Goal: Check status: Check status

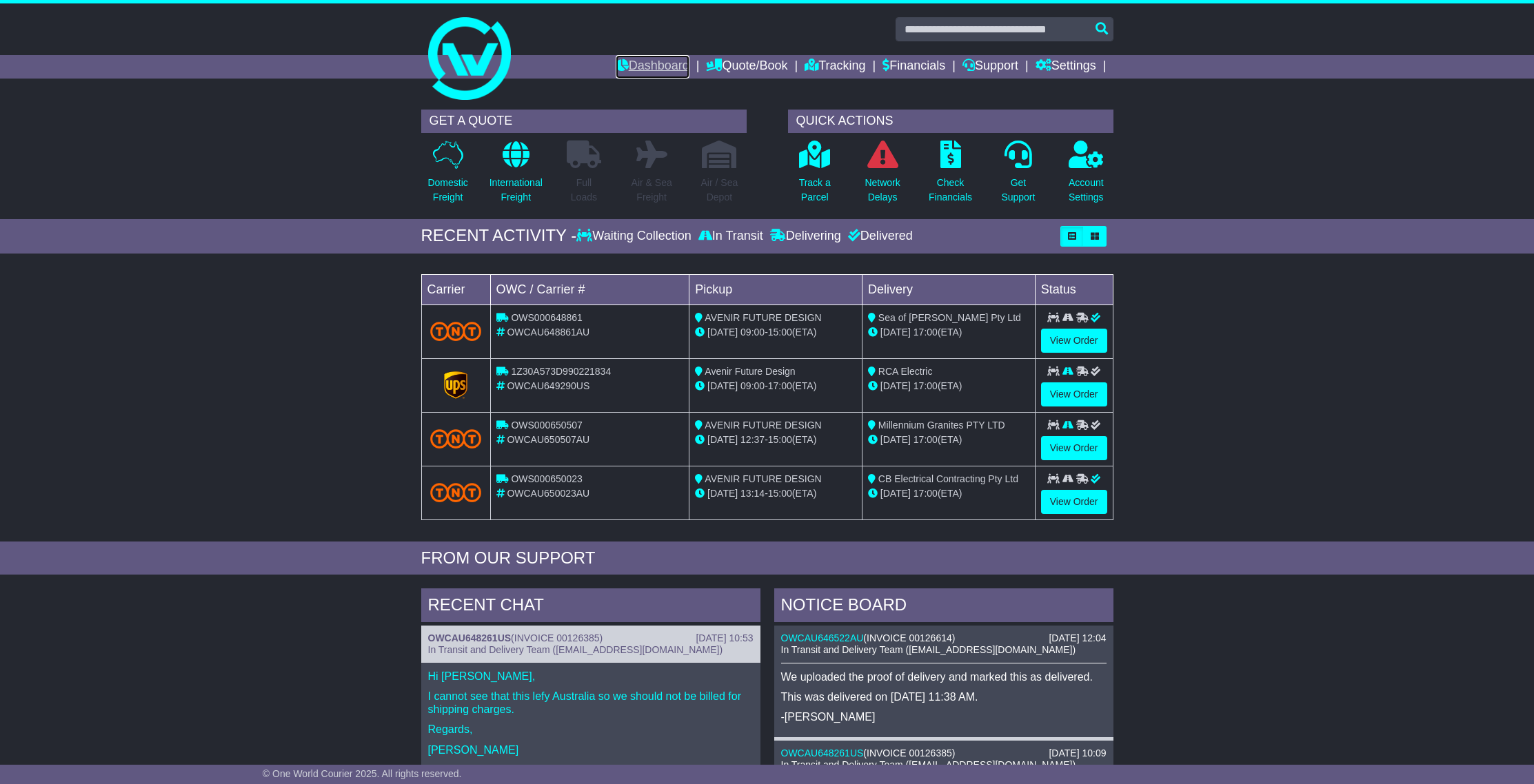
click at [630, 63] on link "Dashboard" at bounding box center [653, 67] width 74 height 23
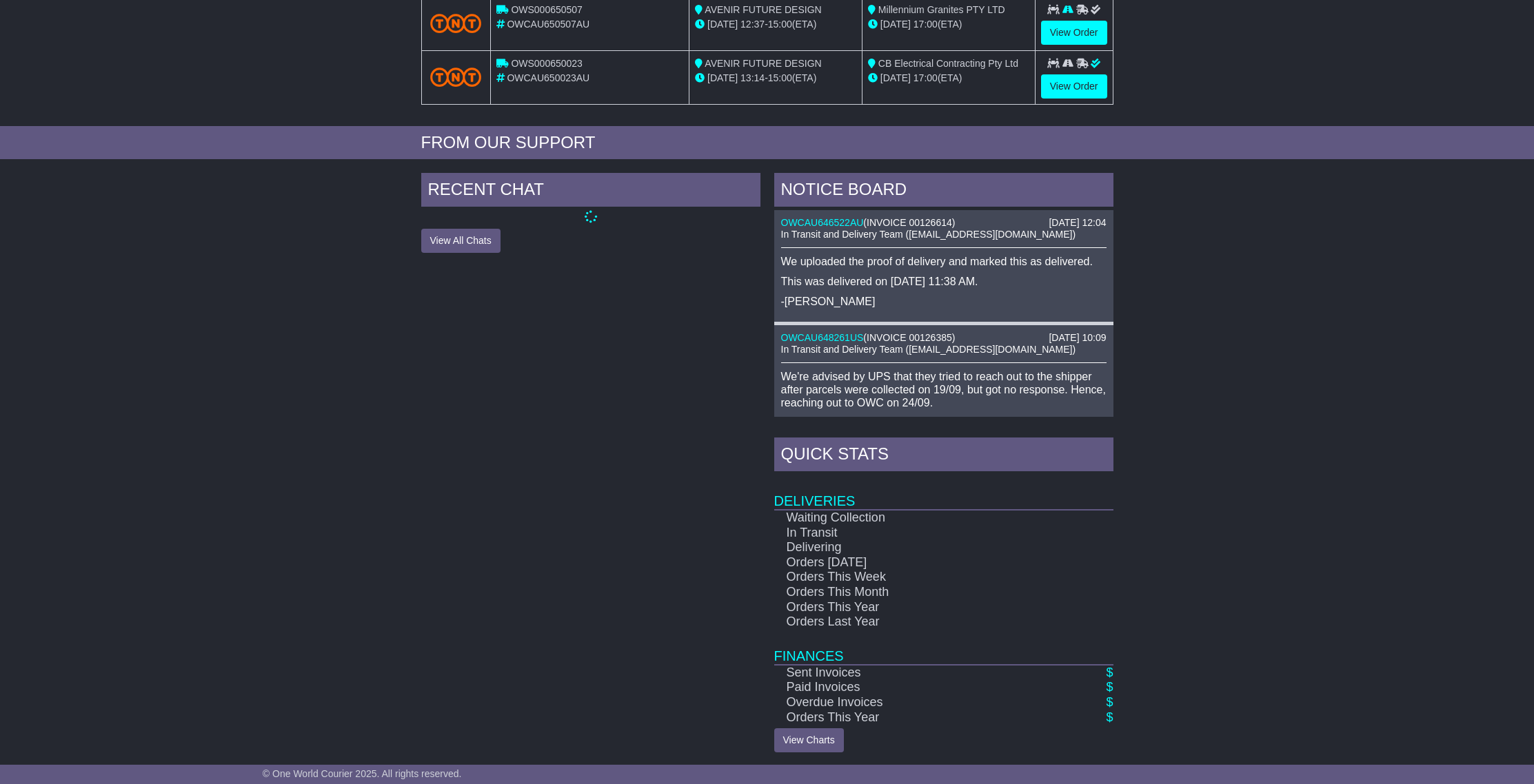
scroll to position [418, 0]
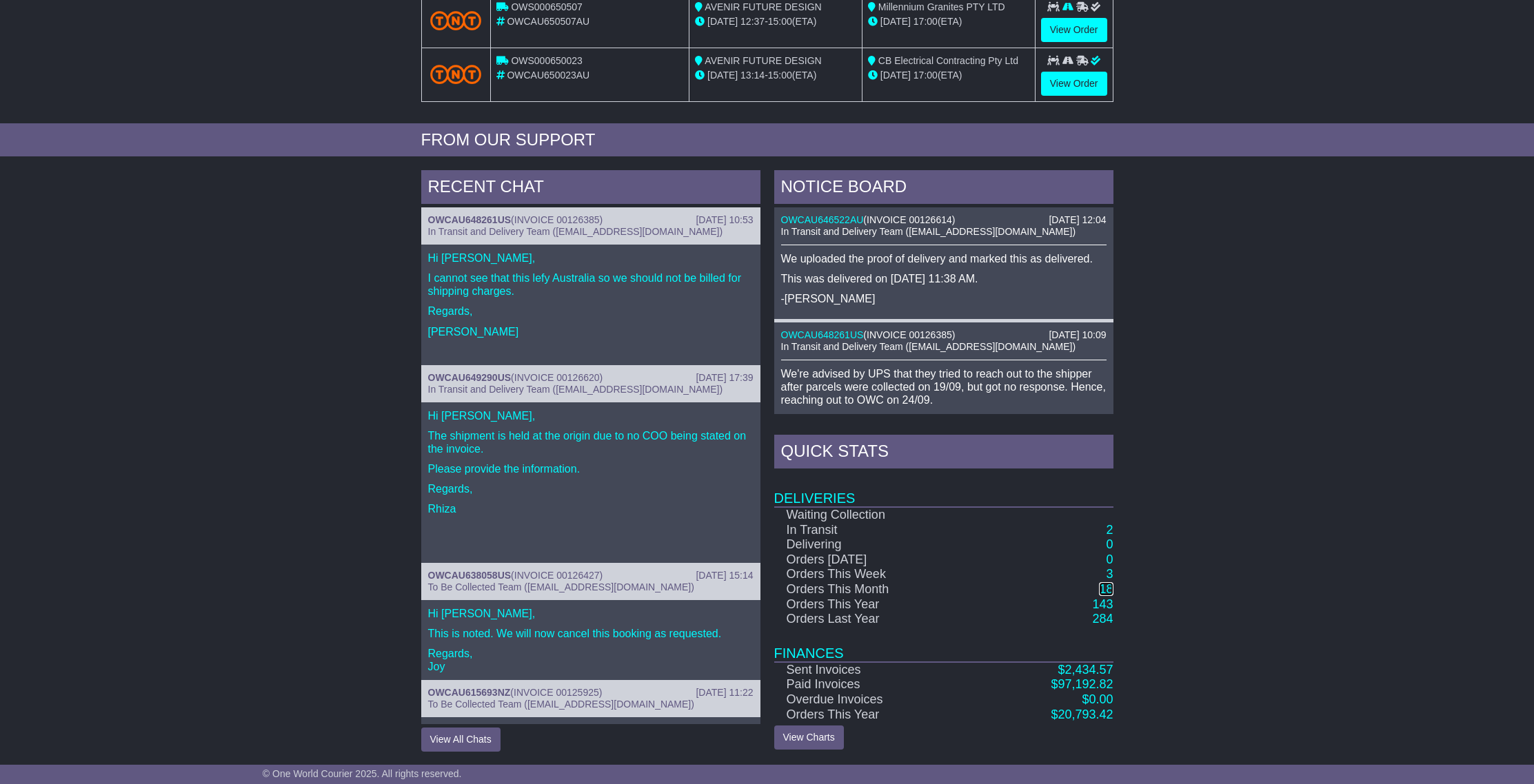
click at [1104, 591] on link "18" at bounding box center [1106, 589] width 14 height 14
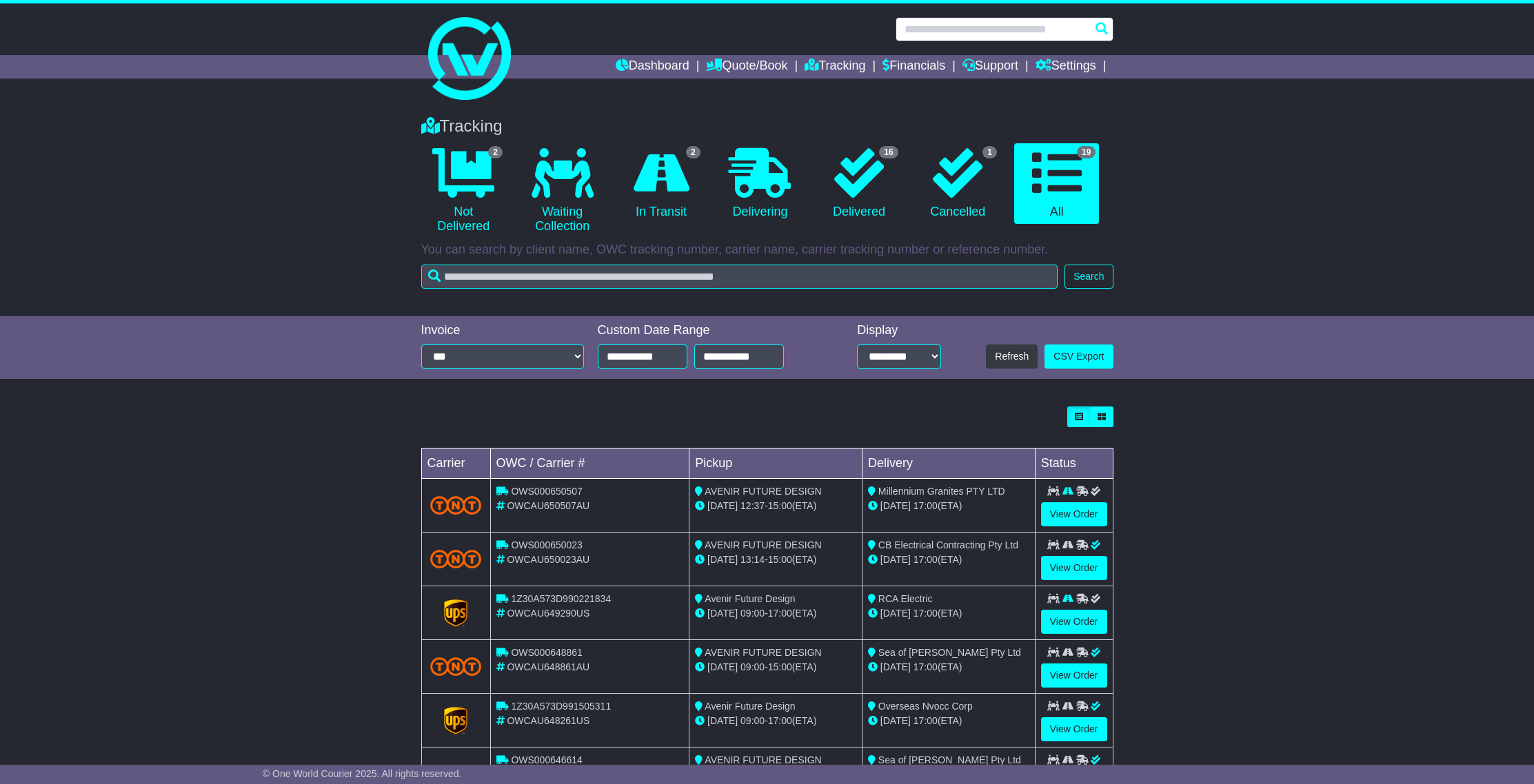
click at [974, 29] on input "text" at bounding box center [1004, 28] width 218 height 24
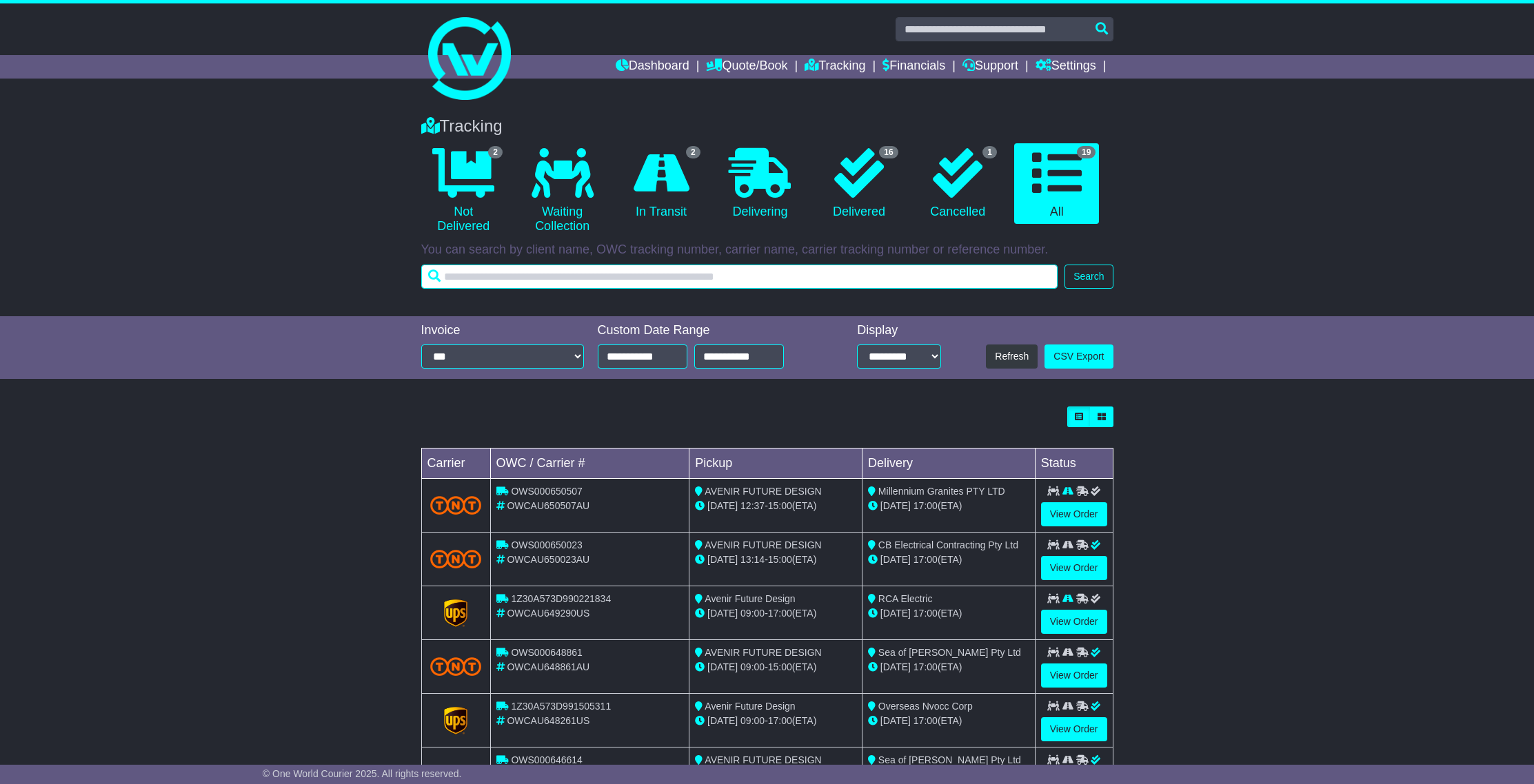
click at [785, 276] on input "text" at bounding box center [740, 276] width 637 height 24
type input "**********"
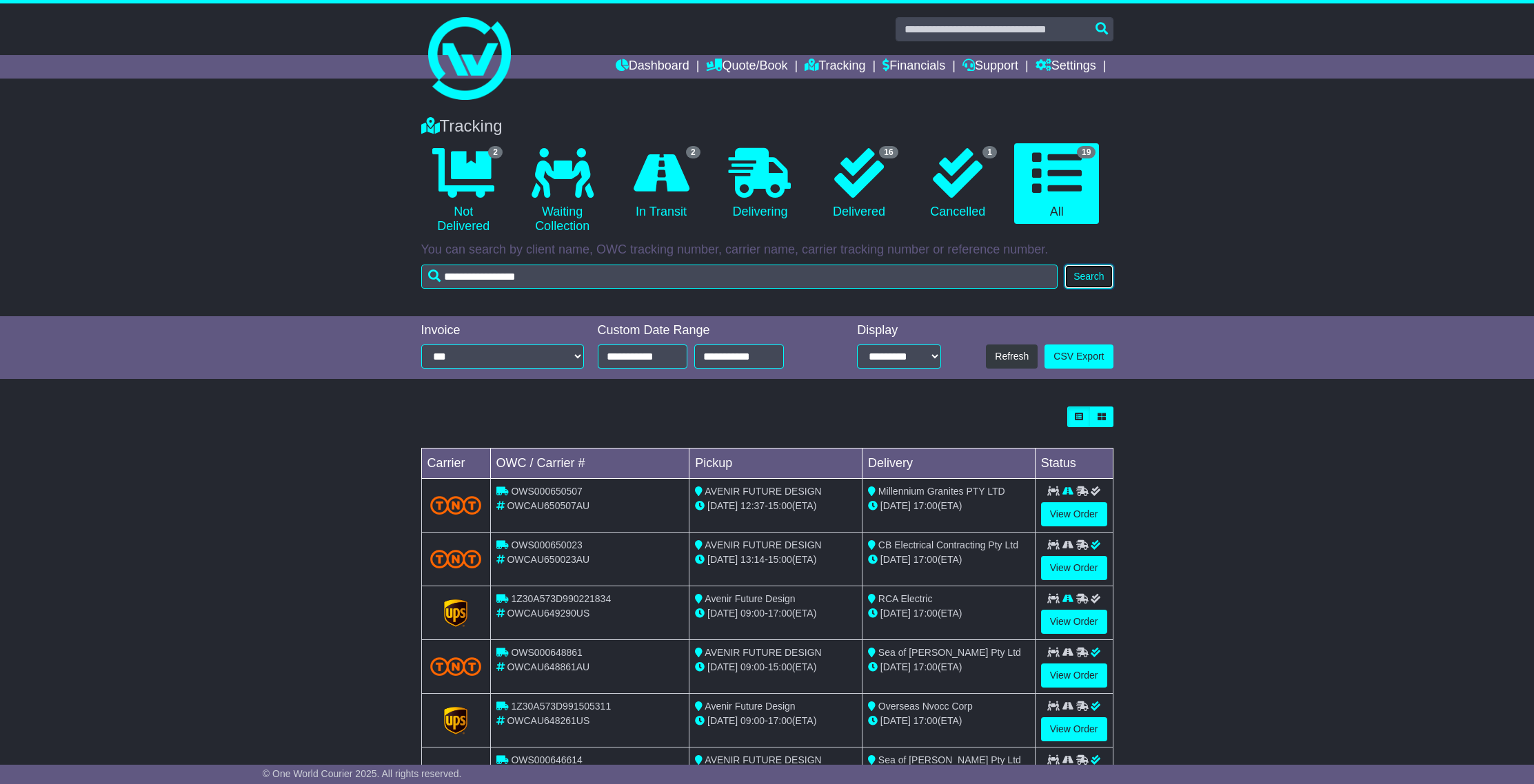
click at [1099, 282] on button "Search" at bounding box center [1089, 276] width 49 height 24
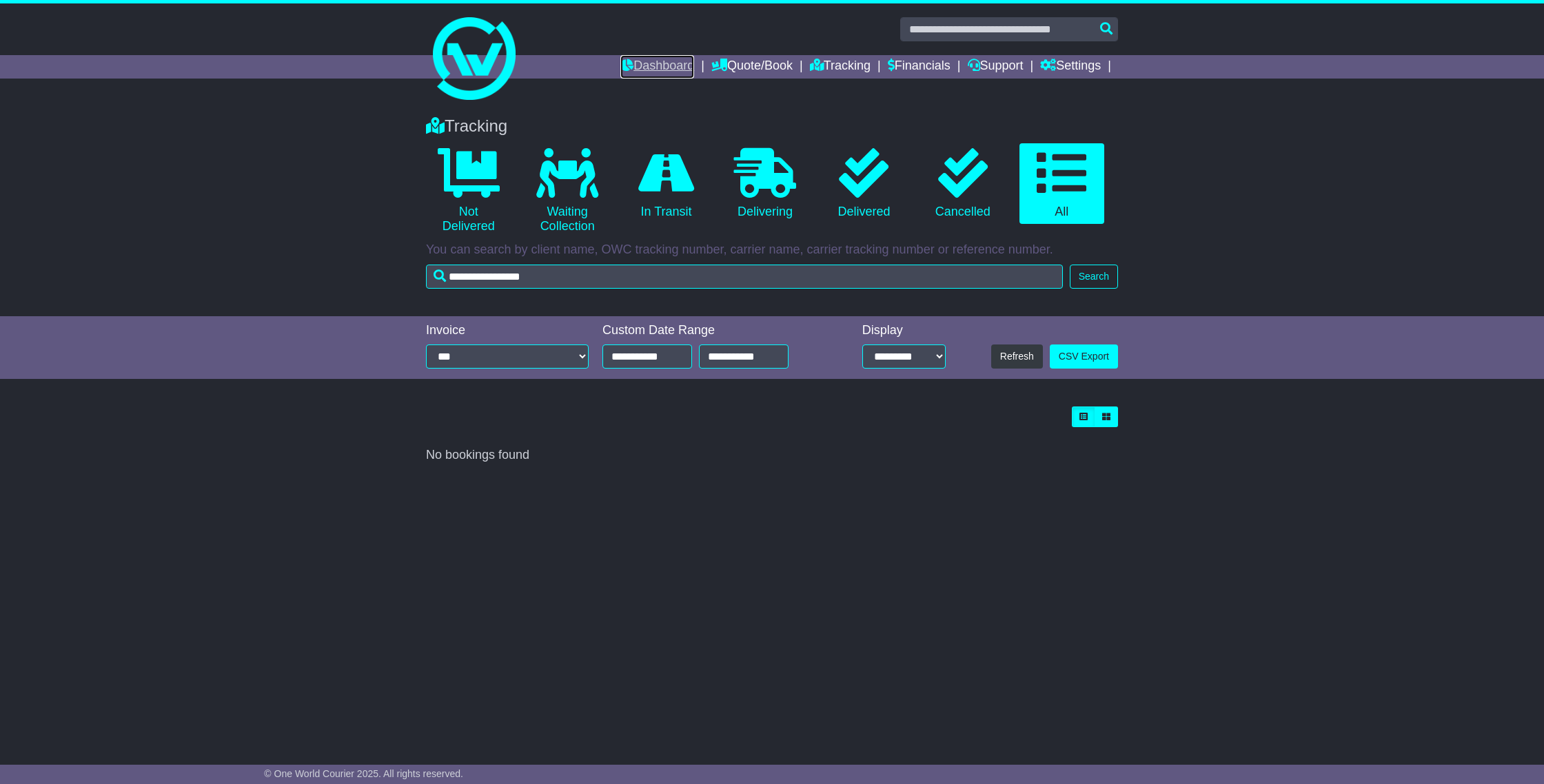
click at [633, 63] on link "Dashboard" at bounding box center [657, 67] width 74 height 23
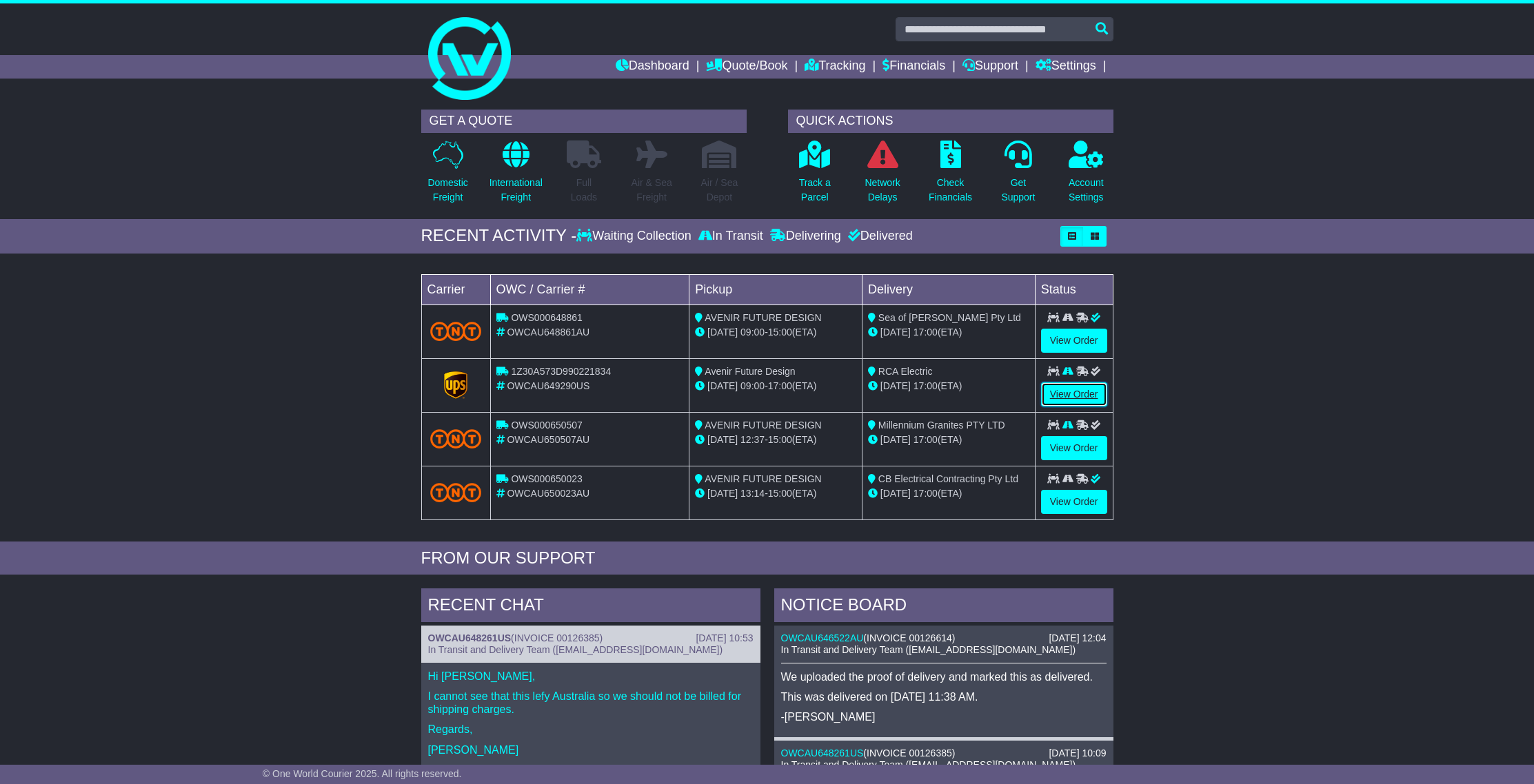
click at [1066, 394] on link "View Order" at bounding box center [1074, 394] width 66 height 24
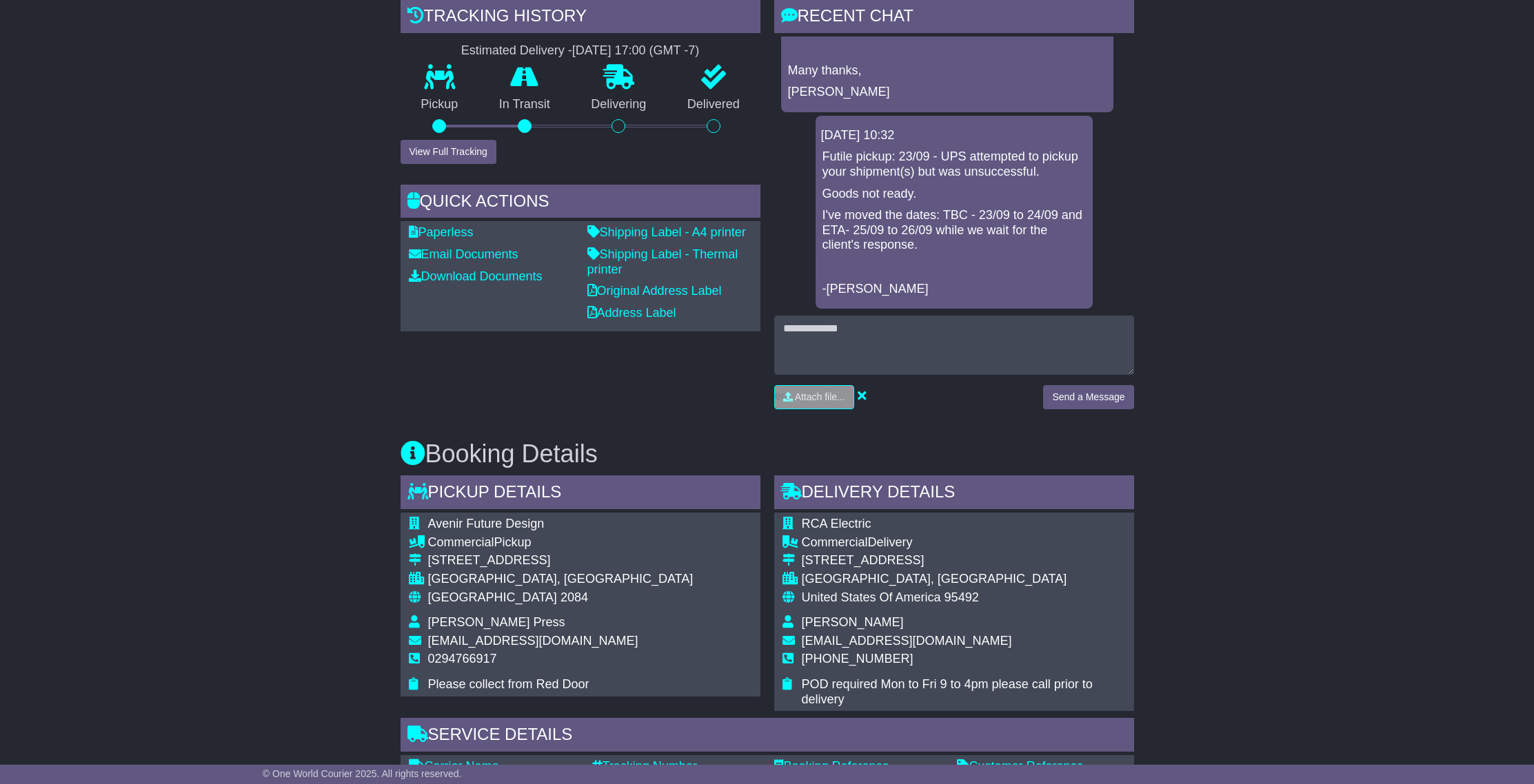
scroll to position [108, 0]
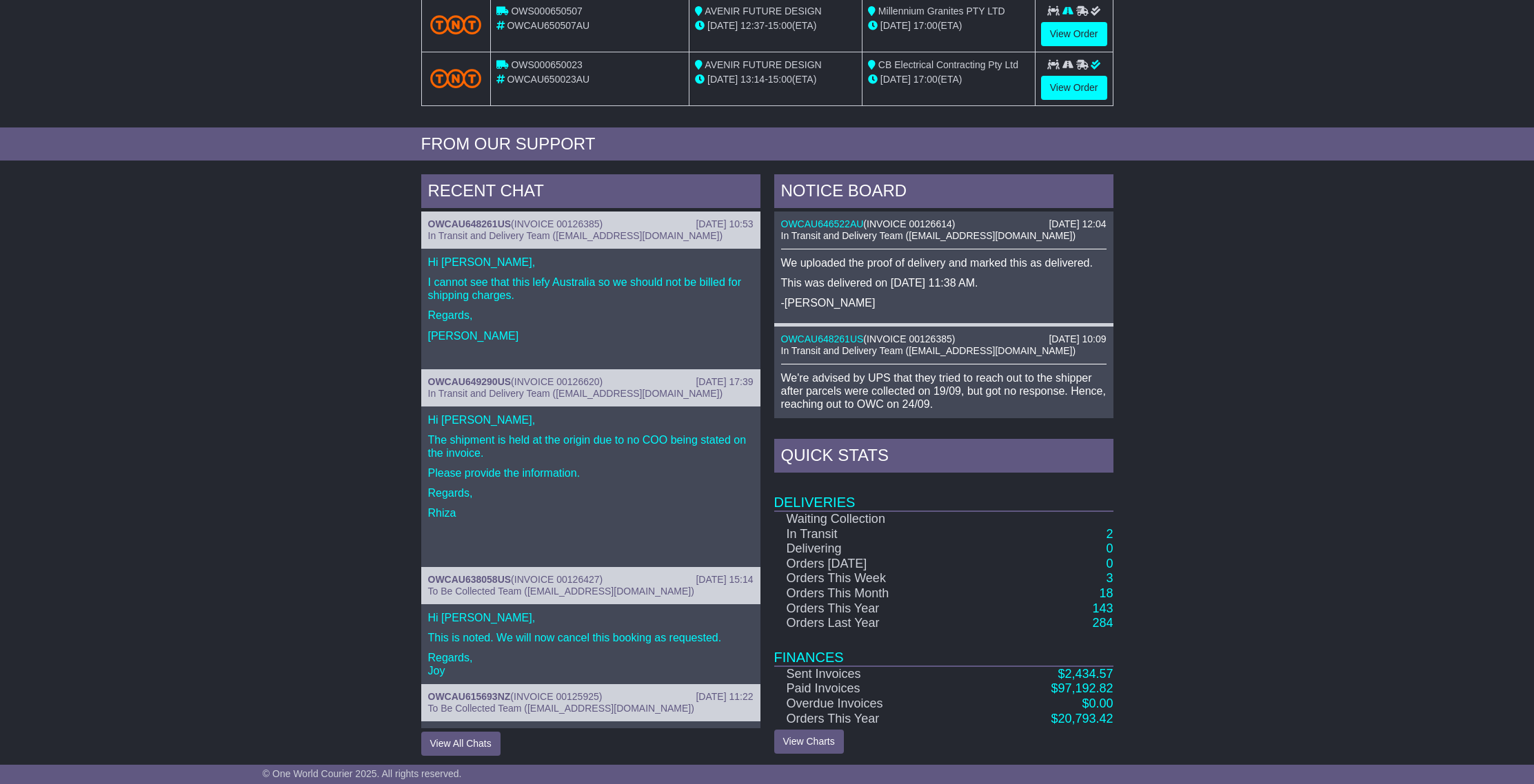
scroll to position [420, 0]
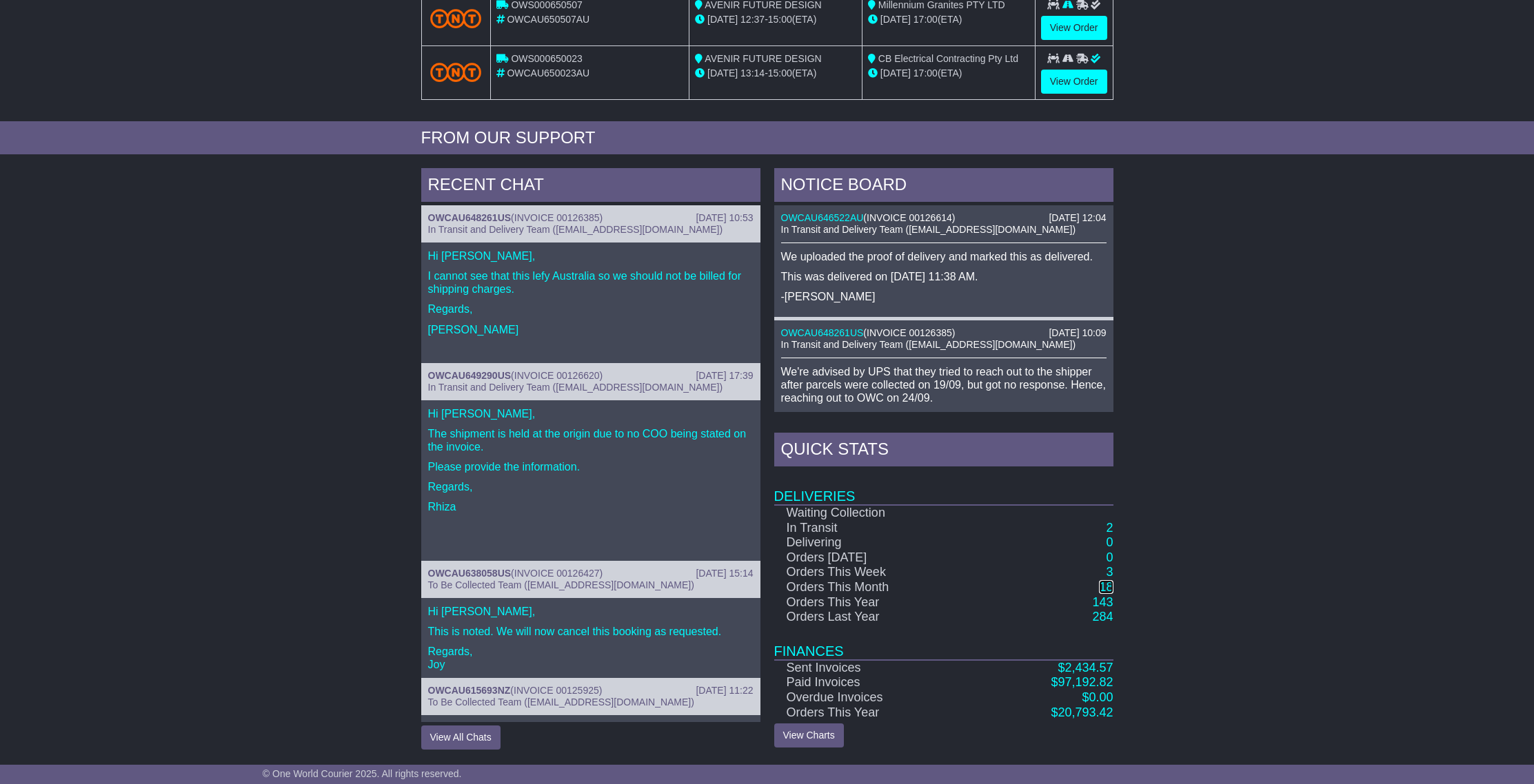
click at [1107, 592] on link "18" at bounding box center [1106, 587] width 14 height 14
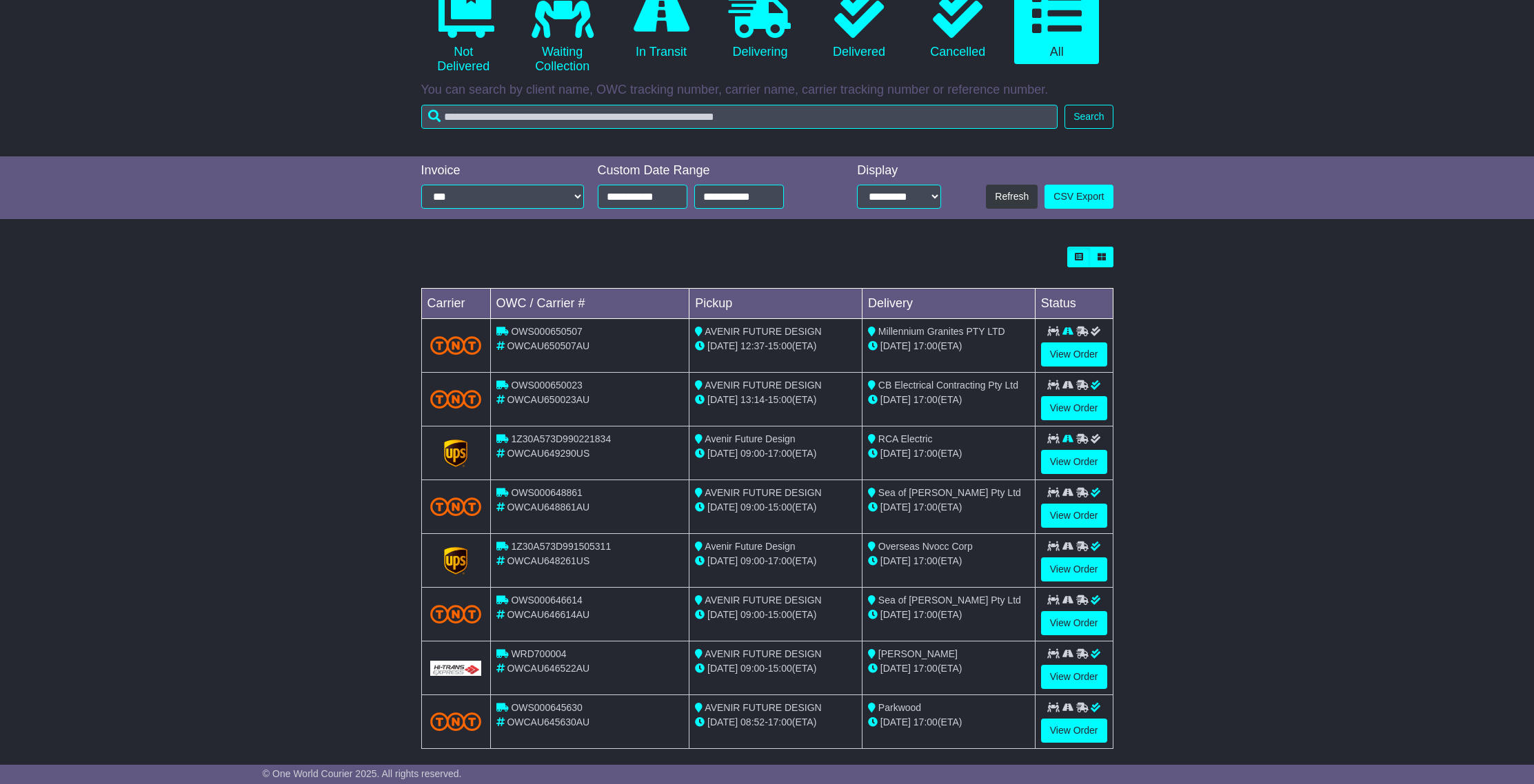
scroll to position [233, 0]
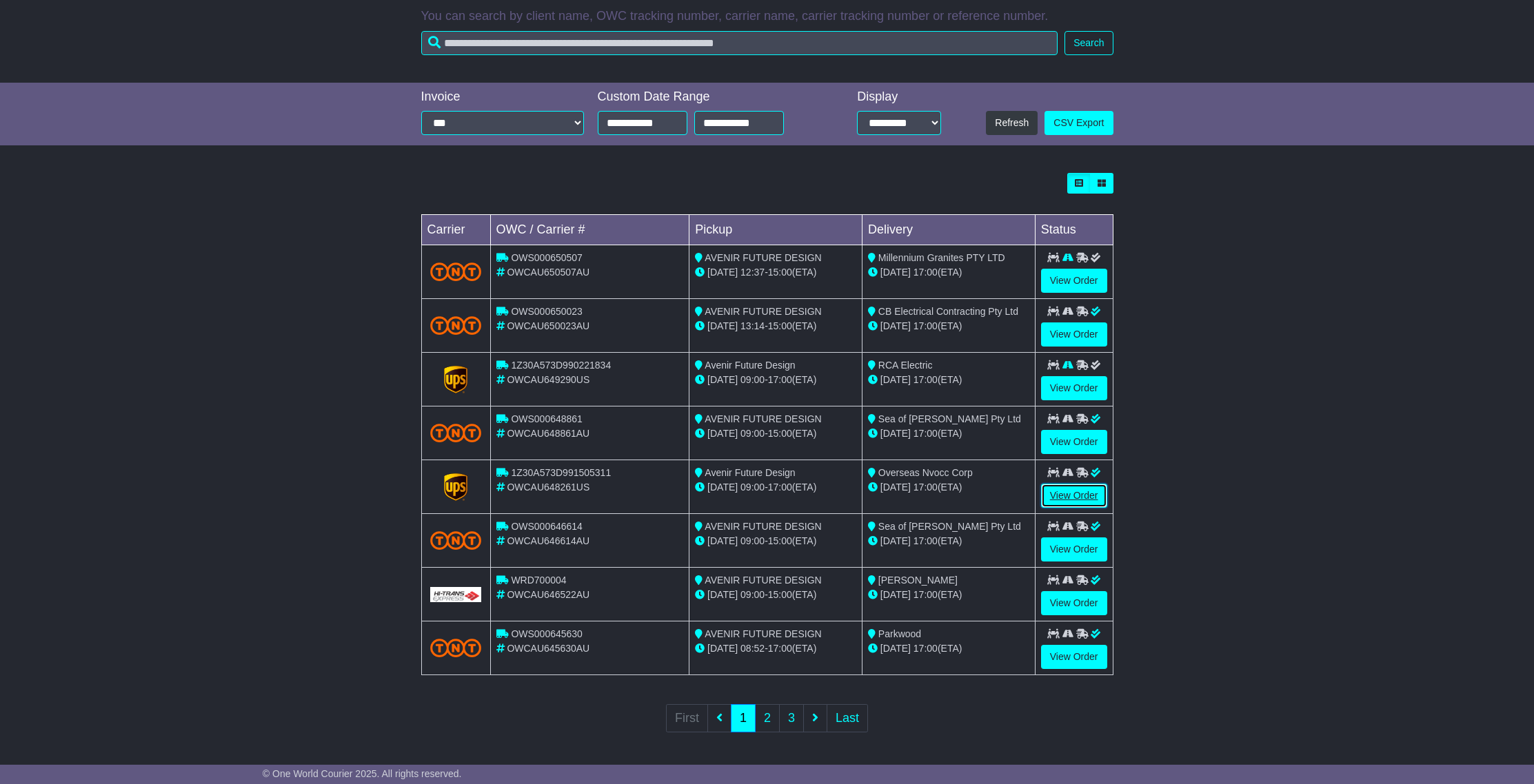
click at [1086, 498] on link "View Order" at bounding box center [1074, 495] width 66 height 24
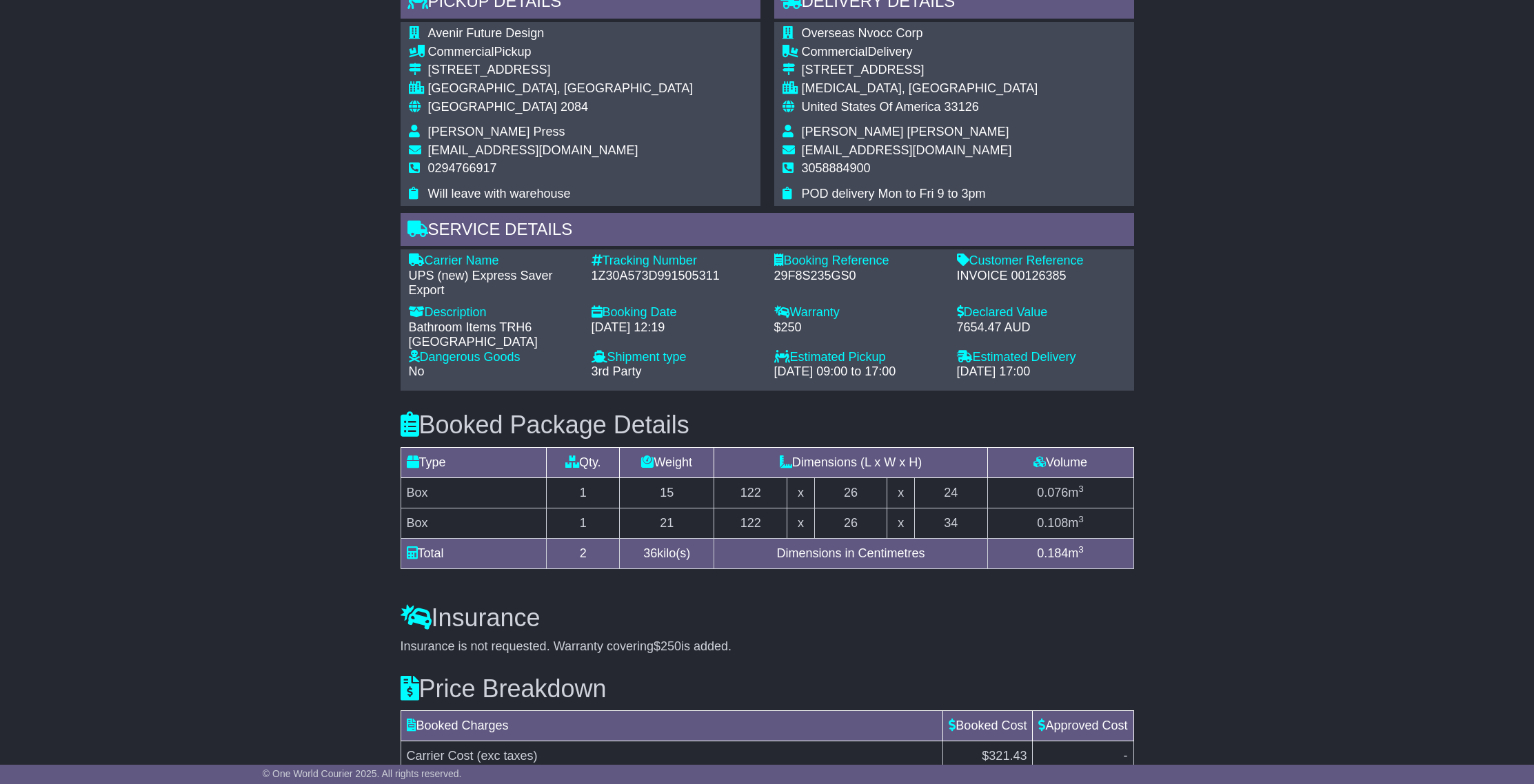
scroll to position [836, 0]
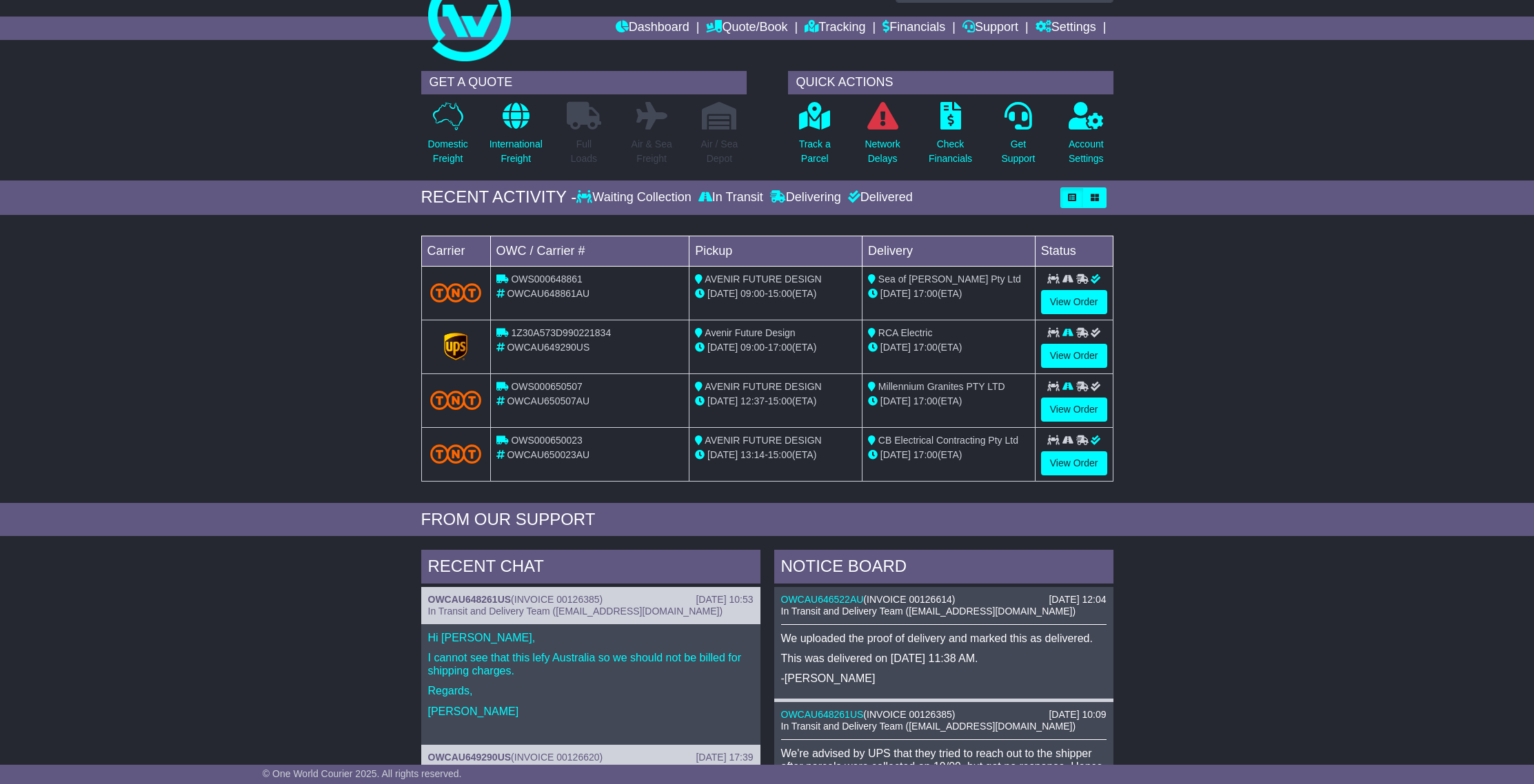
scroll to position [40, 0]
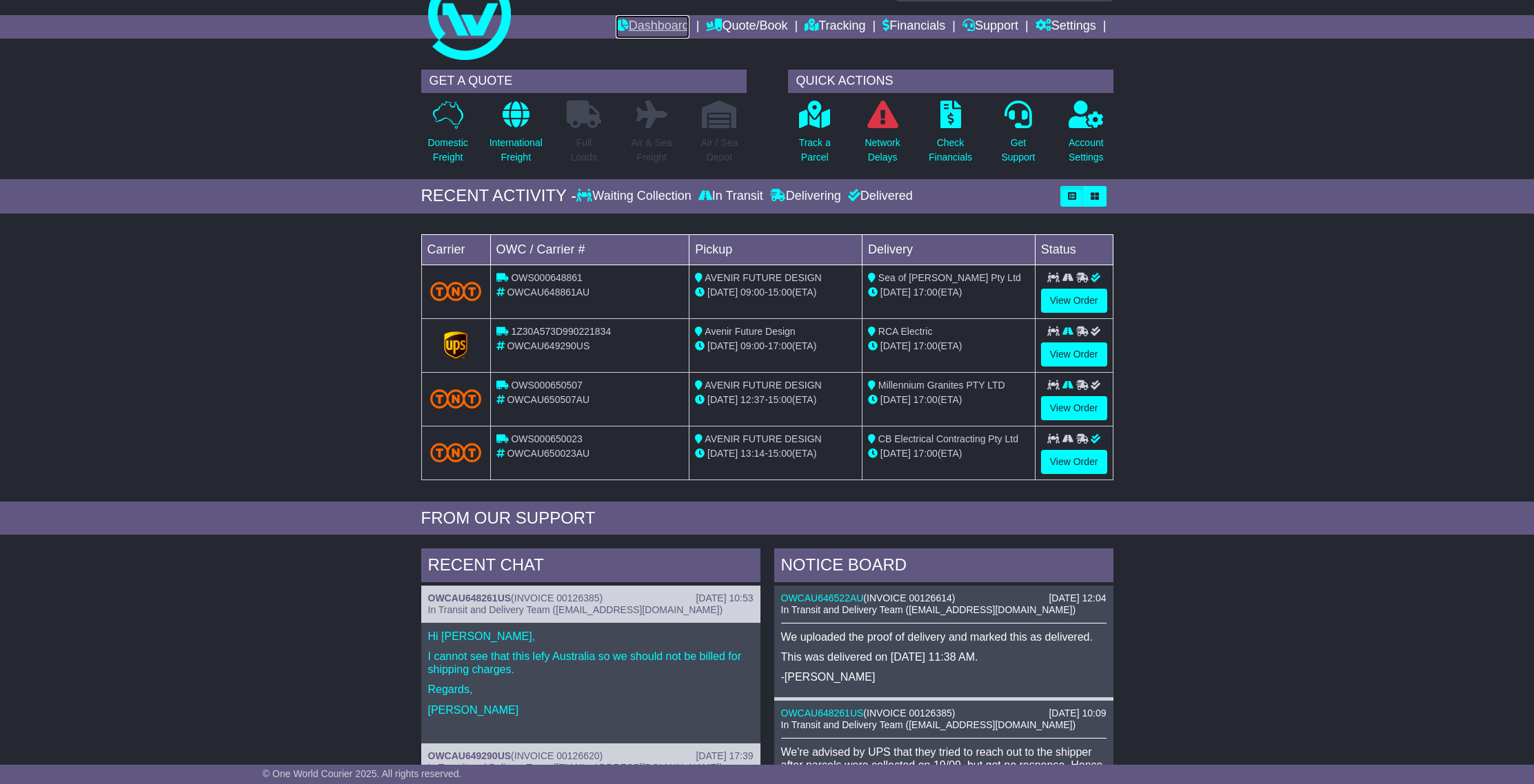
click at [637, 25] on link "Dashboard" at bounding box center [653, 27] width 74 height 23
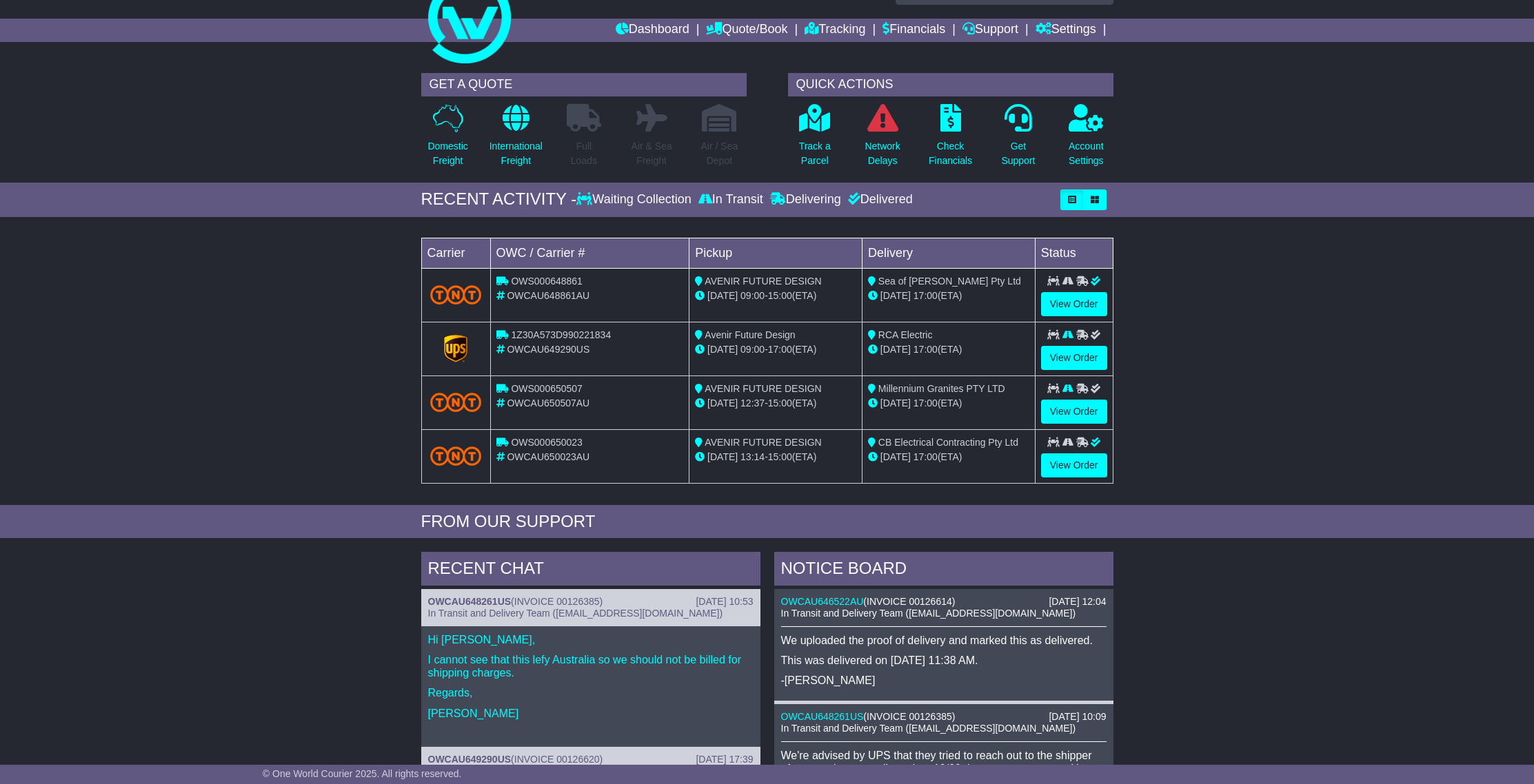
scroll to position [420, 0]
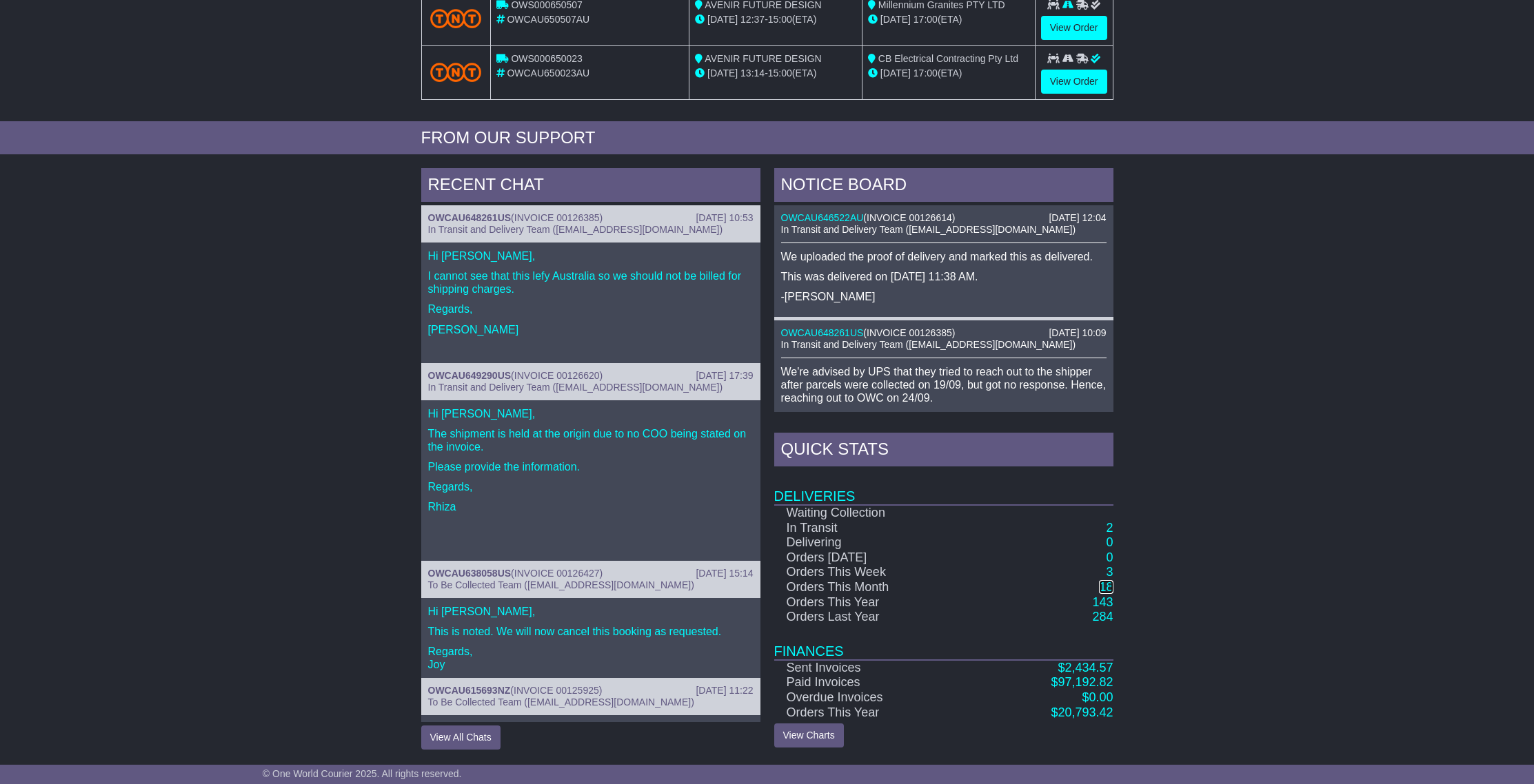
click at [1109, 586] on link "18" at bounding box center [1106, 587] width 14 height 14
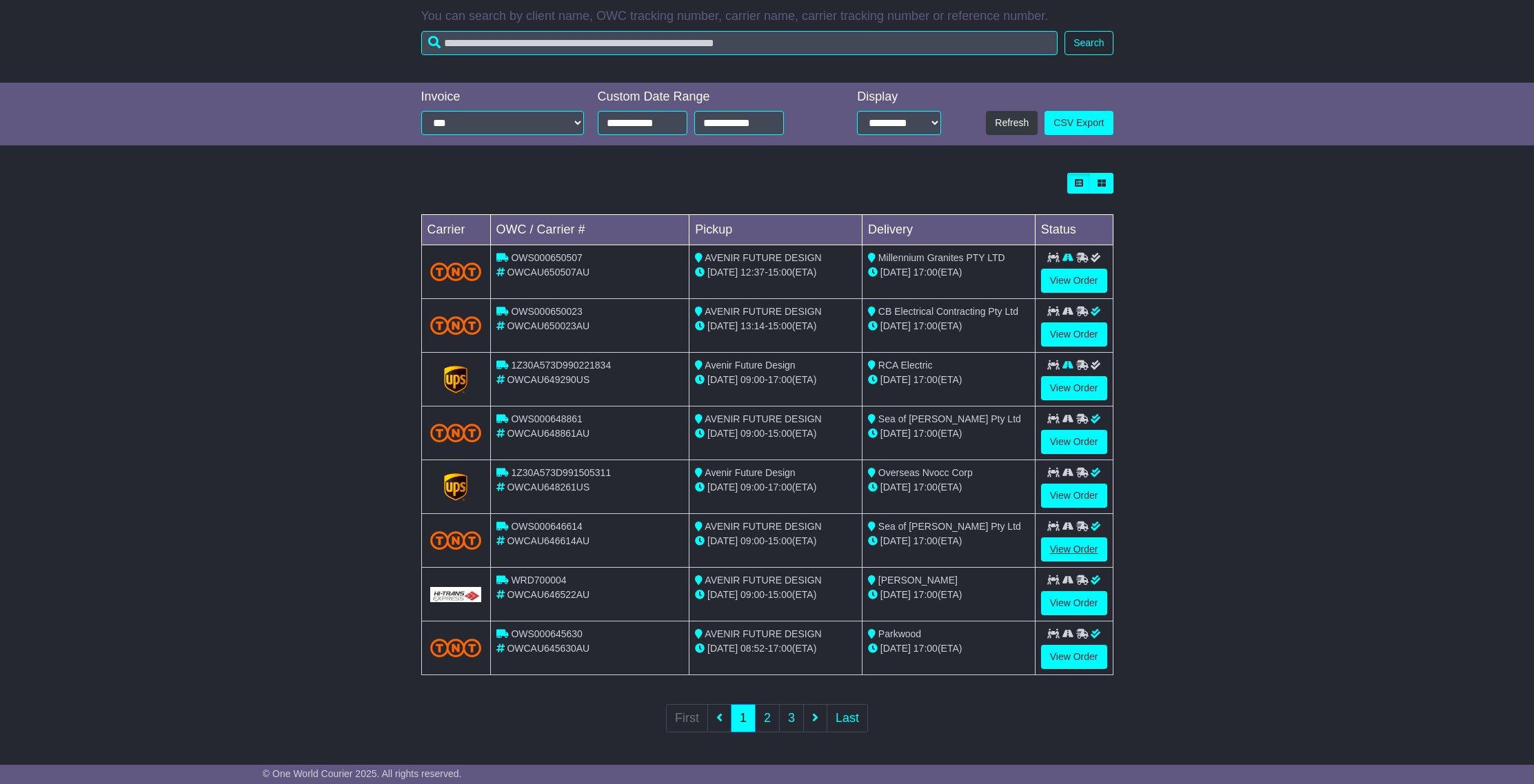
scroll to position [233, 0]
click at [767, 722] on link "2" at bounding box center [767, 719] width 25 height 28
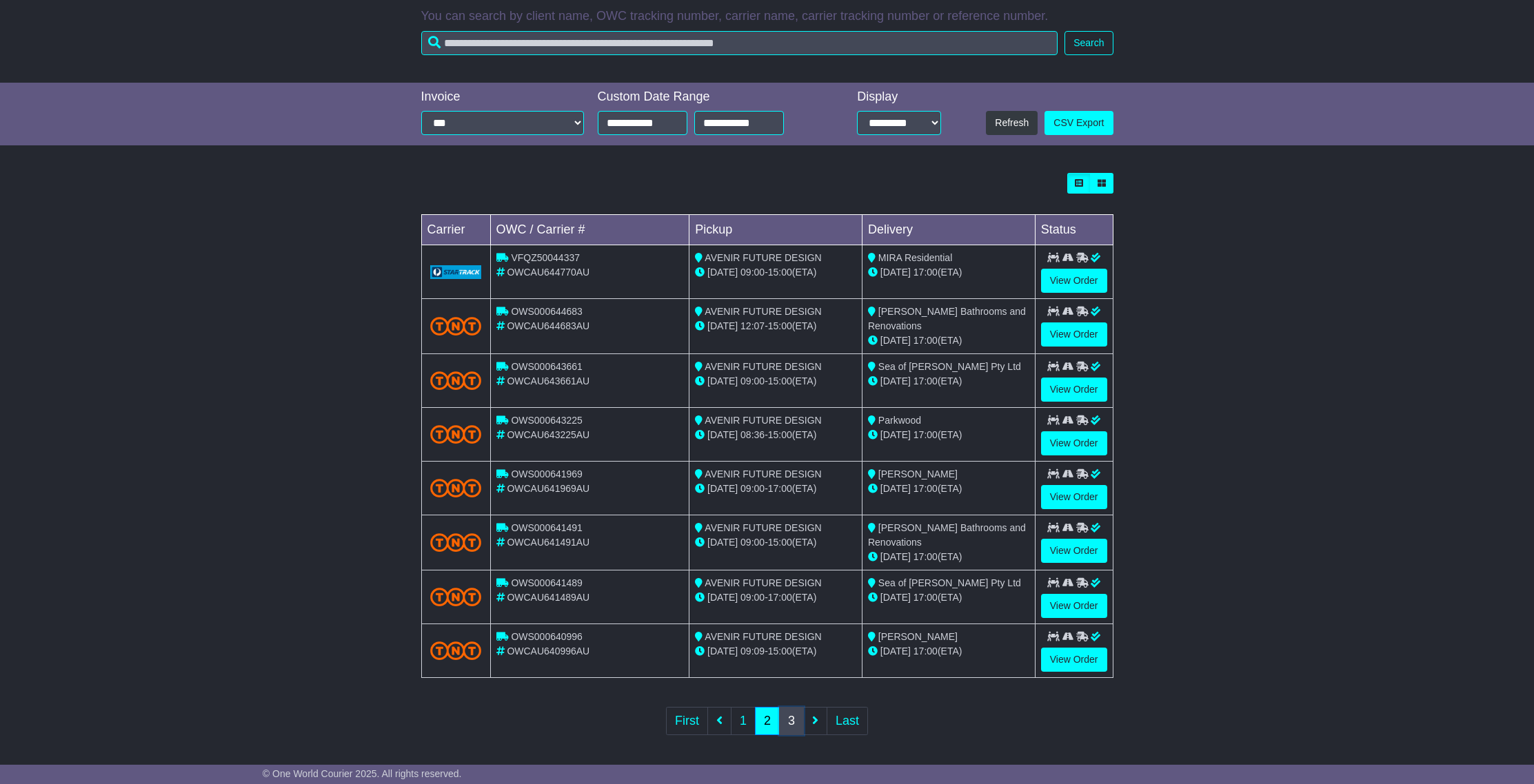
drag, startPoint x: 790, startPoint y: 722, endPoint x: 844, endPoint y: 587, distance: 145.4
click at [790, 722] on link "3" at bounding box center [791, 721] width 25 height 28
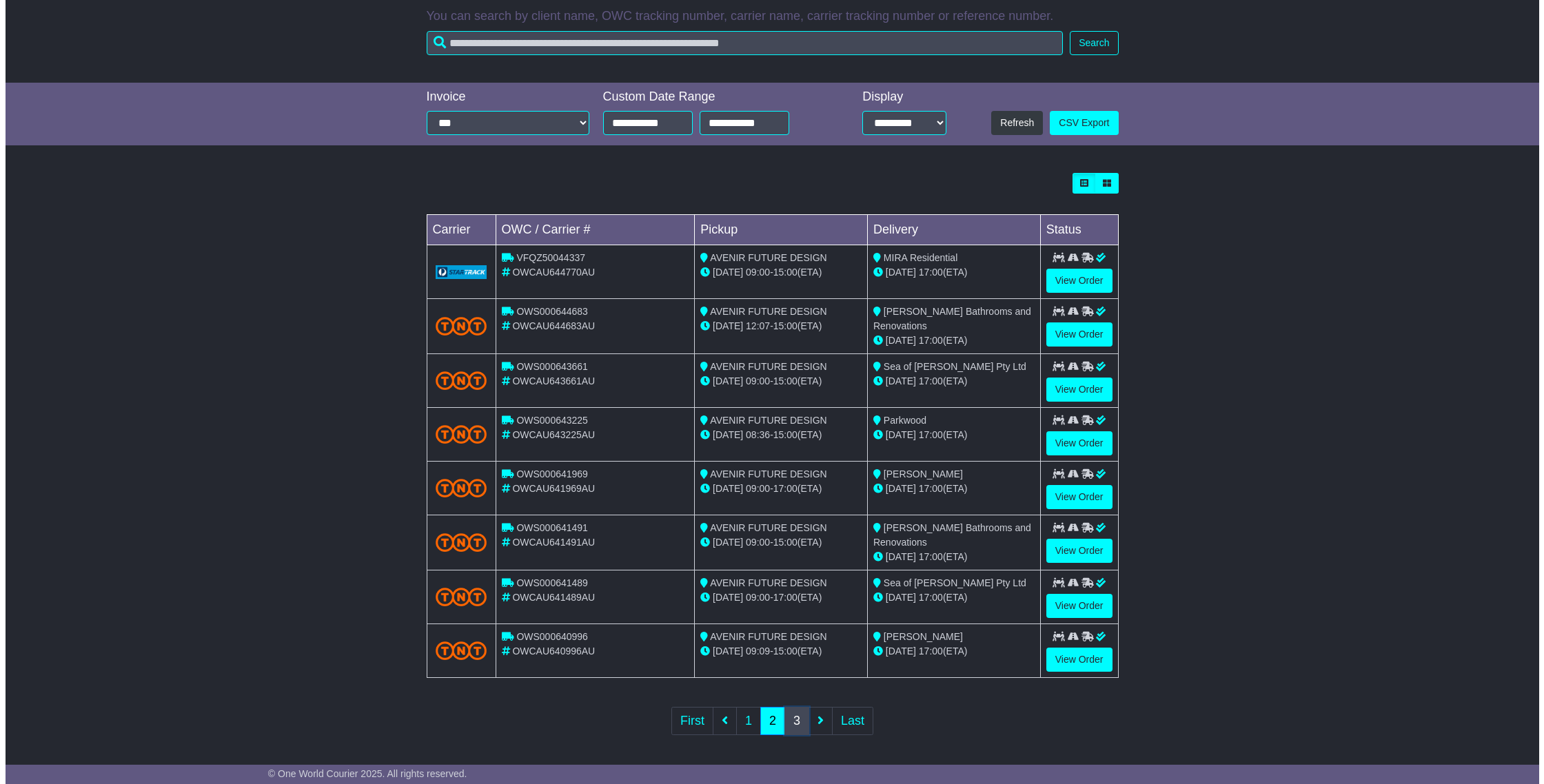
scroll to position [0, 0]
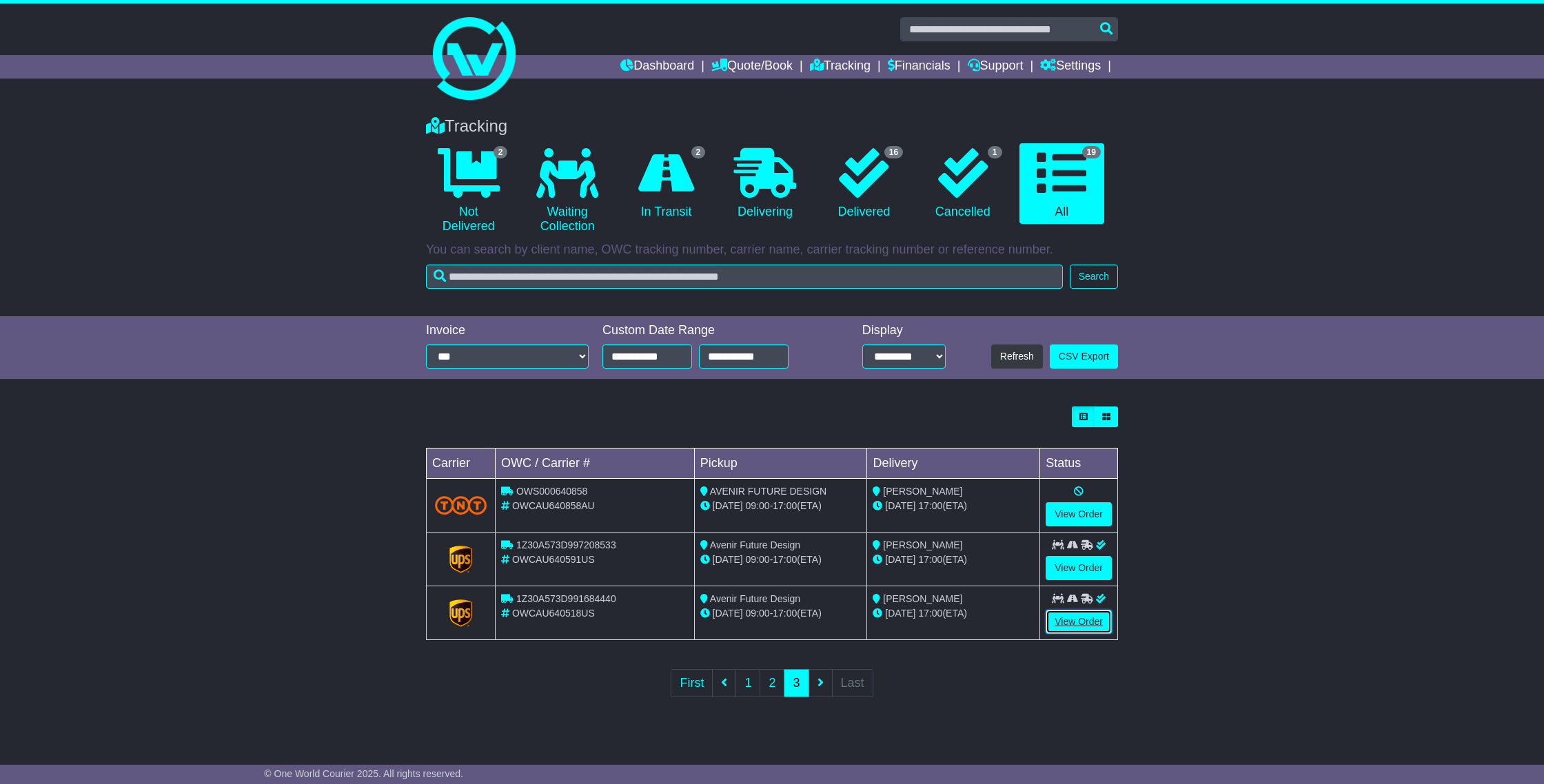
click at [1095, 622] on link "View Order" at bounding box center [1079, 622] width 66 height 24
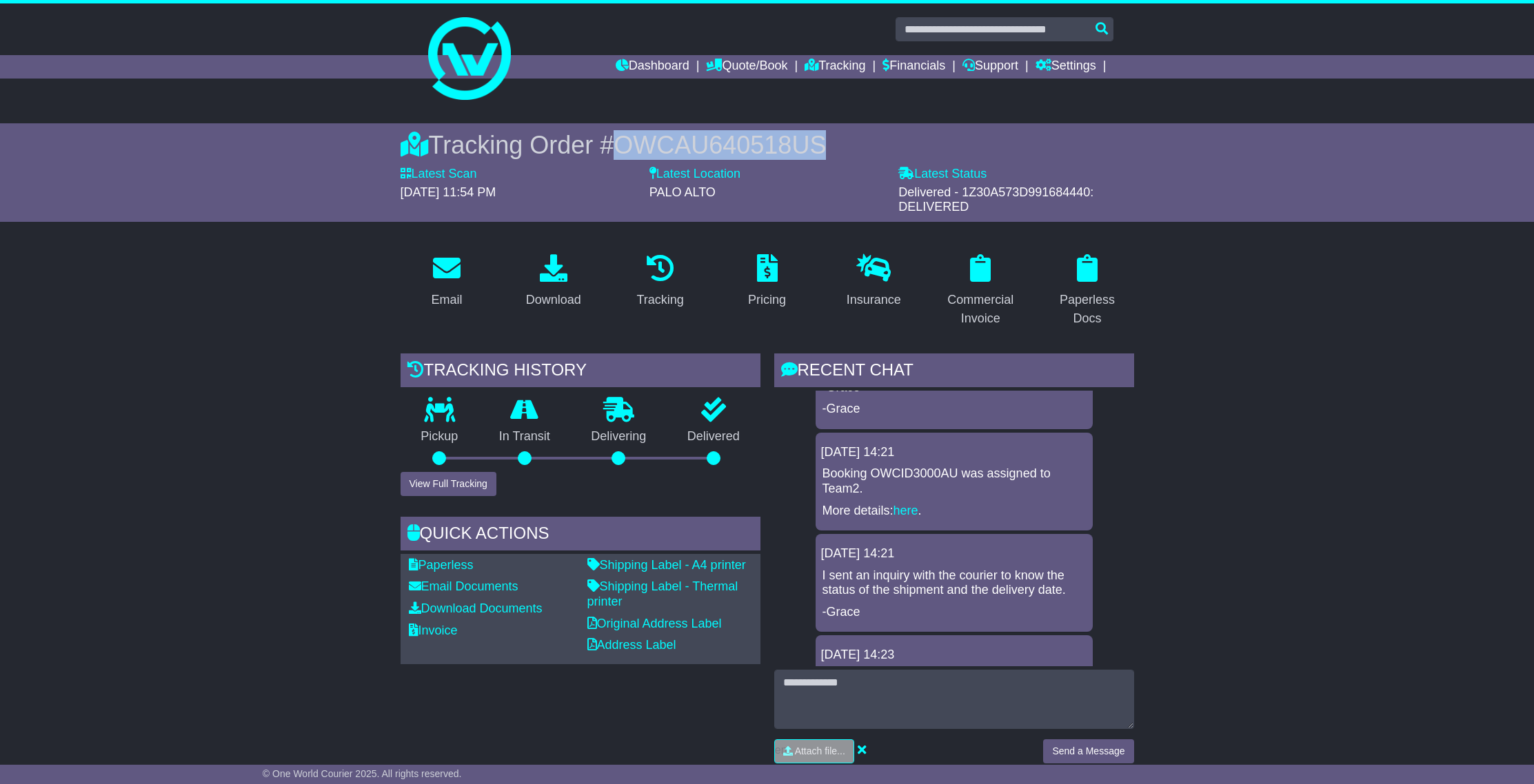
drag, startPoint x: 610, startPoint y: 144, endPoint x: 773, endPoint y: 151, distance: 163.2
click at [827, 147] on div "Tracking Order # OWCAU640518US" at bounding box center [767, 145] width 733 height 29
copy span "OWCAU640518US"
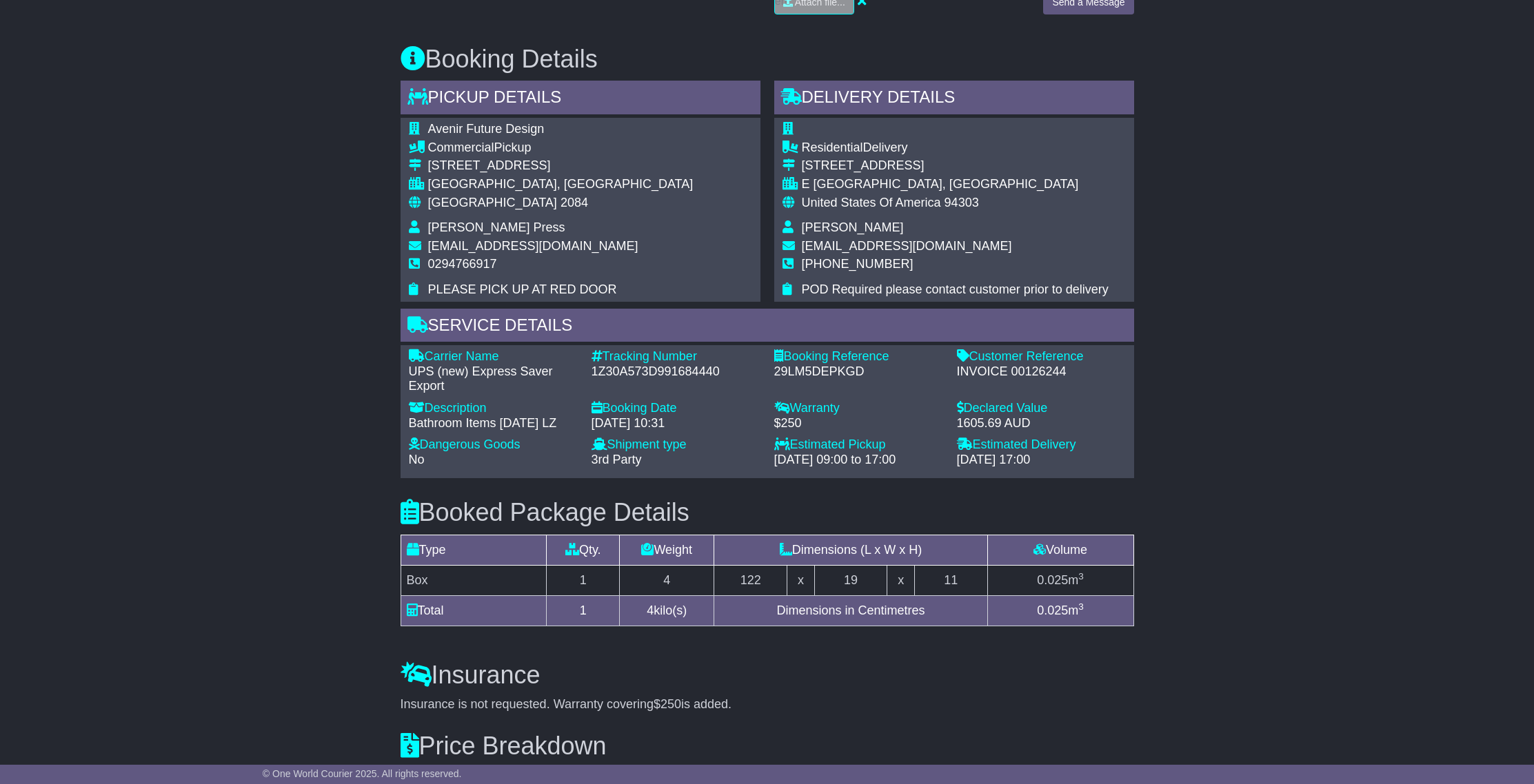
scroll to position [750, 0]
